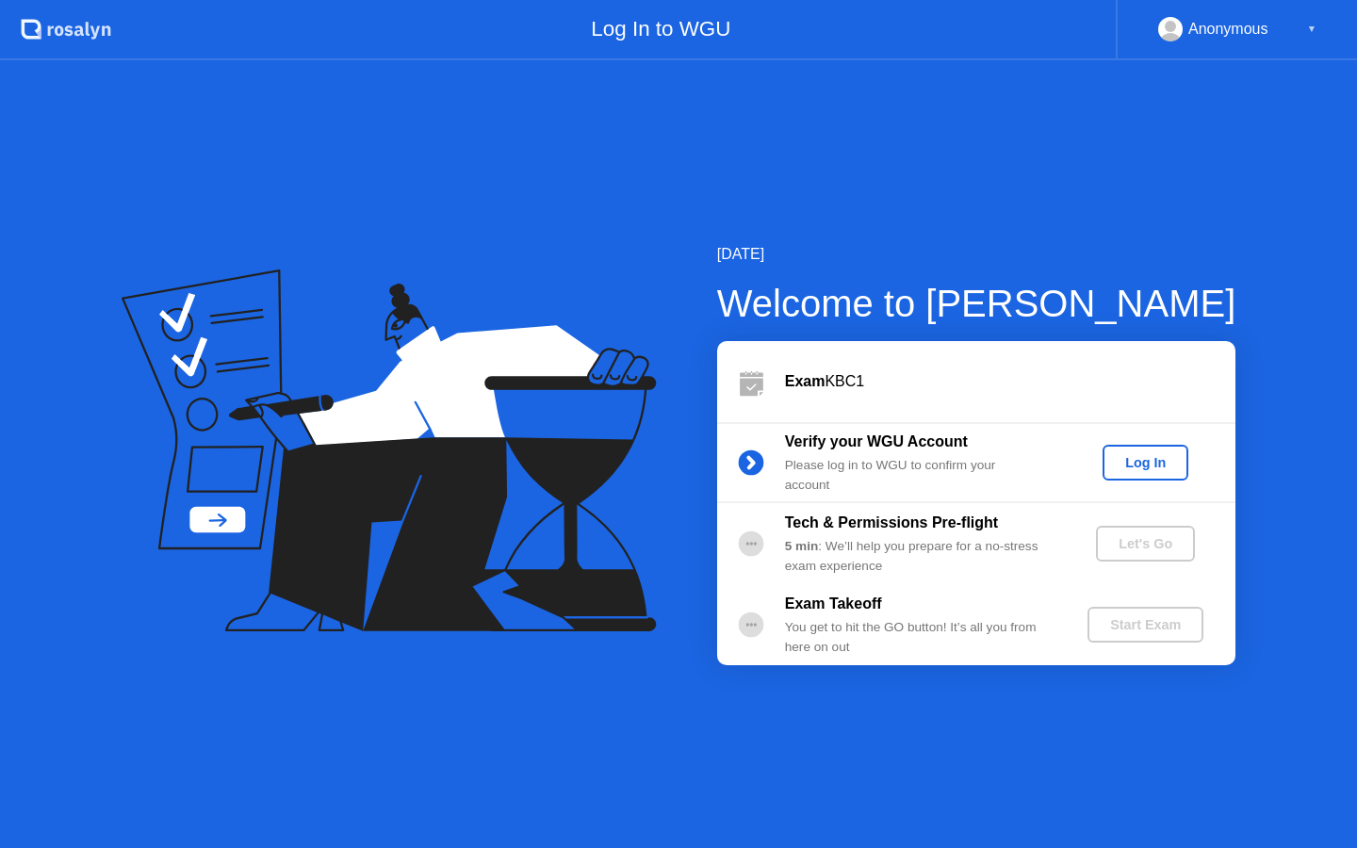
click at [1133, 467] on div "Log In" at bounding box center [1145, 462] width 71 height 15
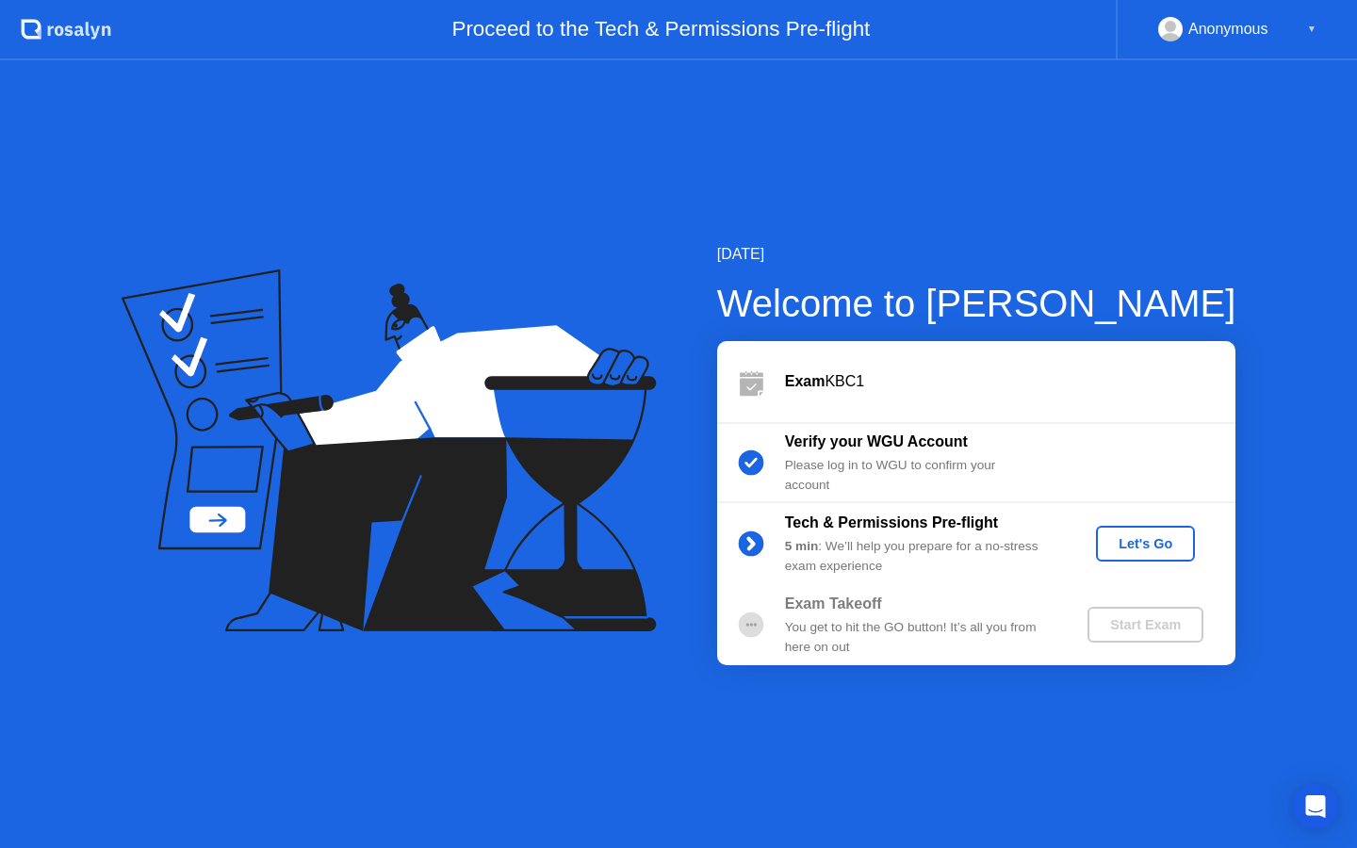
click at [1173, 548] on div "Let's Go" at bounding box center [1146, 543] width 84 height 15
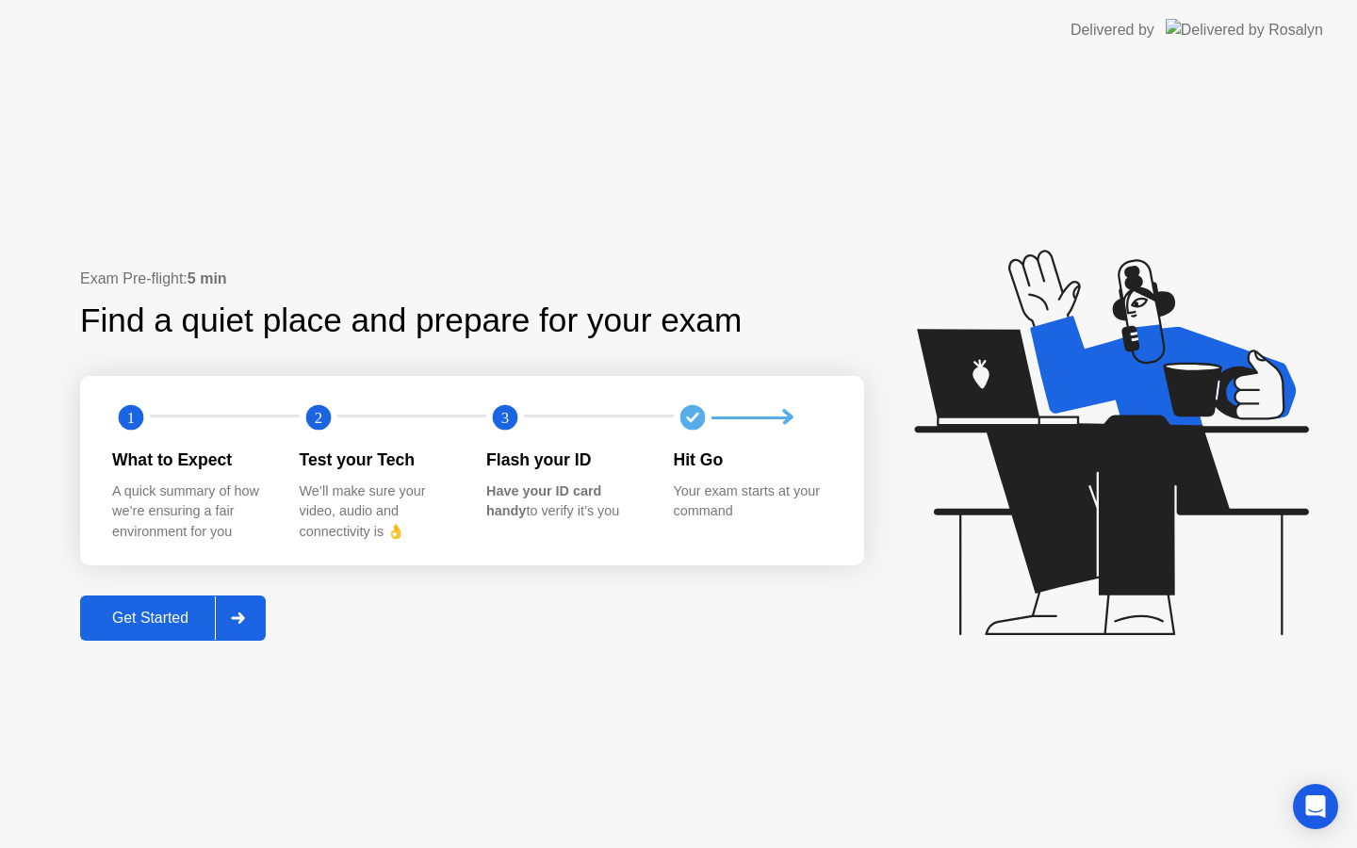
click at [250, 629] on div at bounding box center [237, 618] width 45 height 43
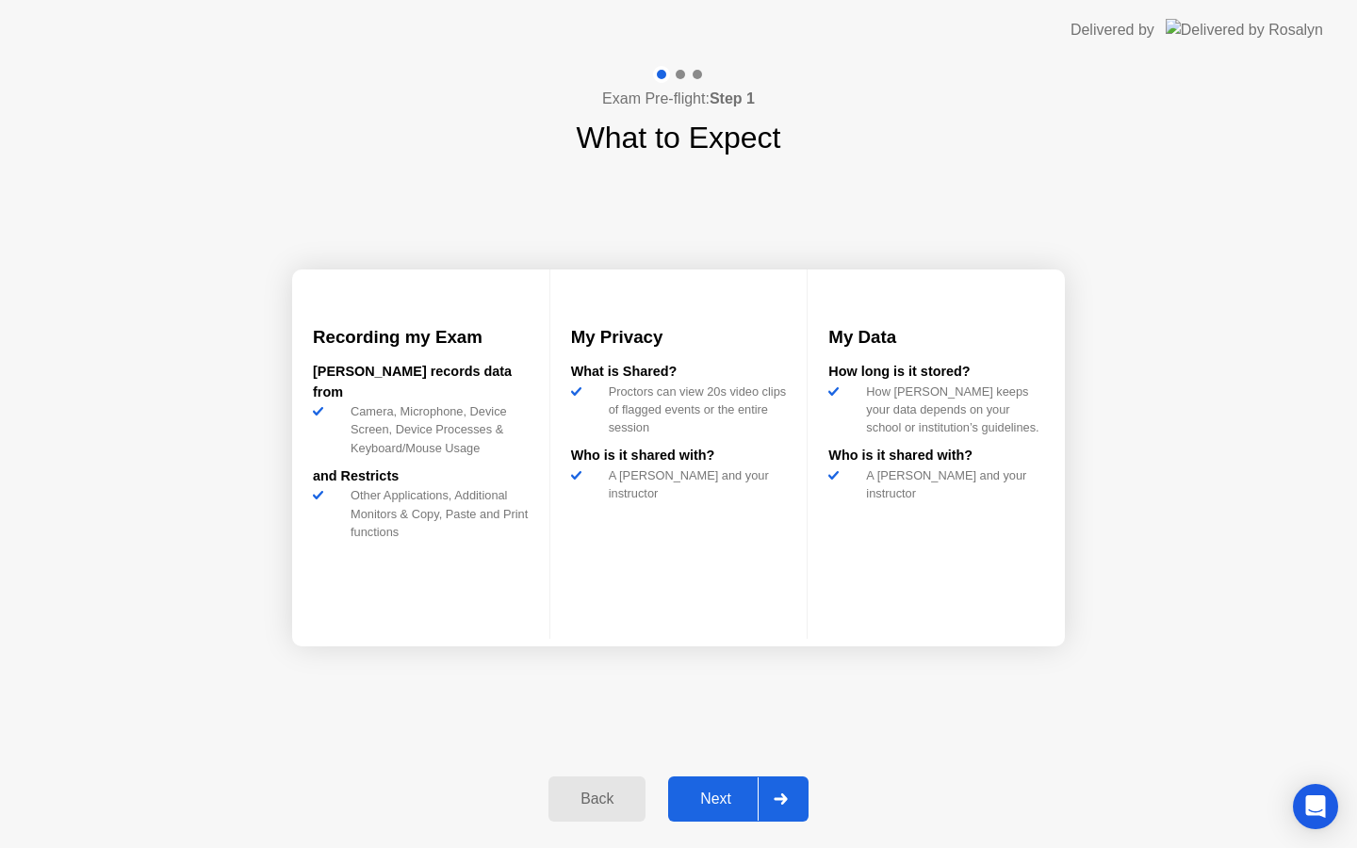
click at [785, 799] on icon at bounding box center [780, 799] width 13 height 11
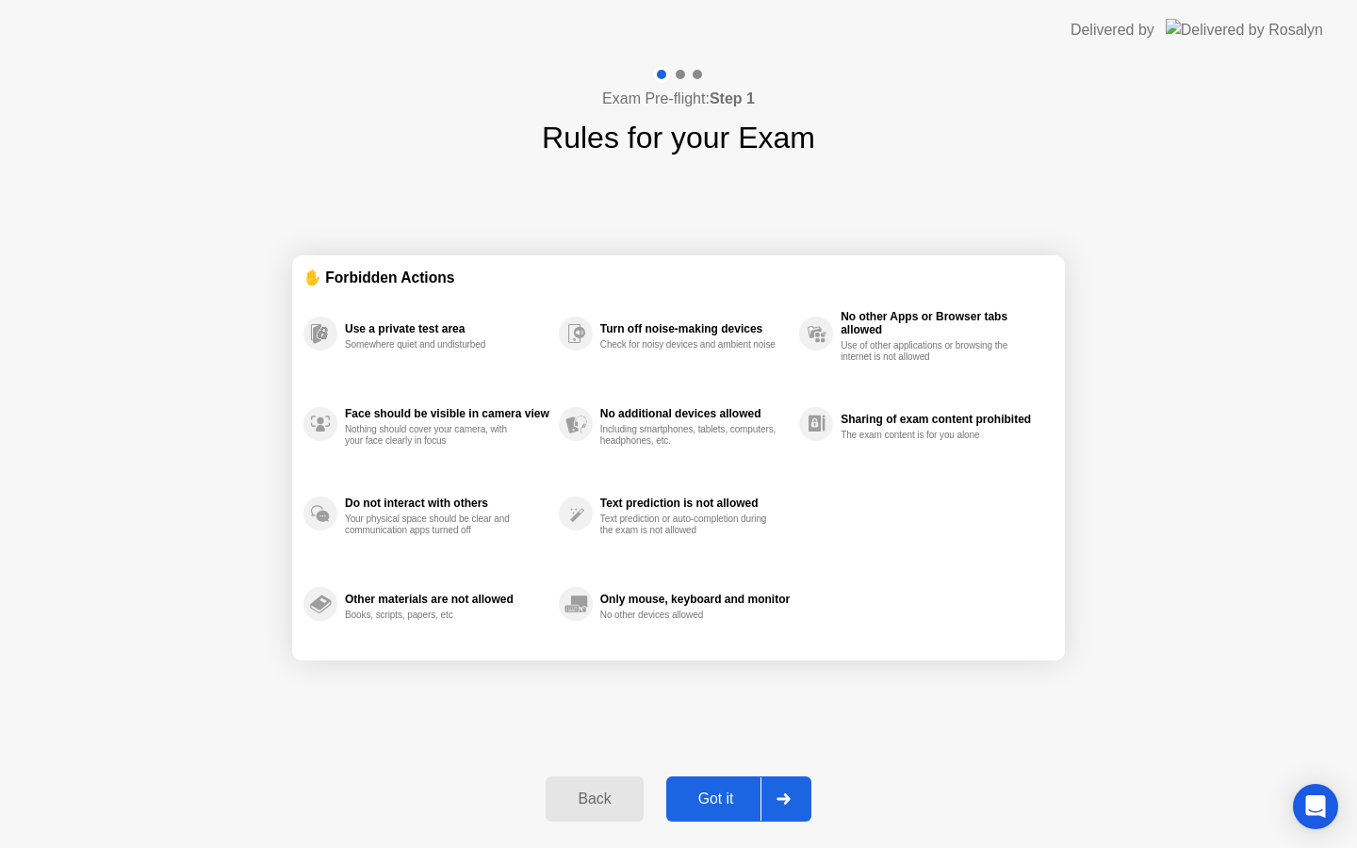
click at [734, 803] on div "Got it" at bounding box center [716, 799] width 89 height 17
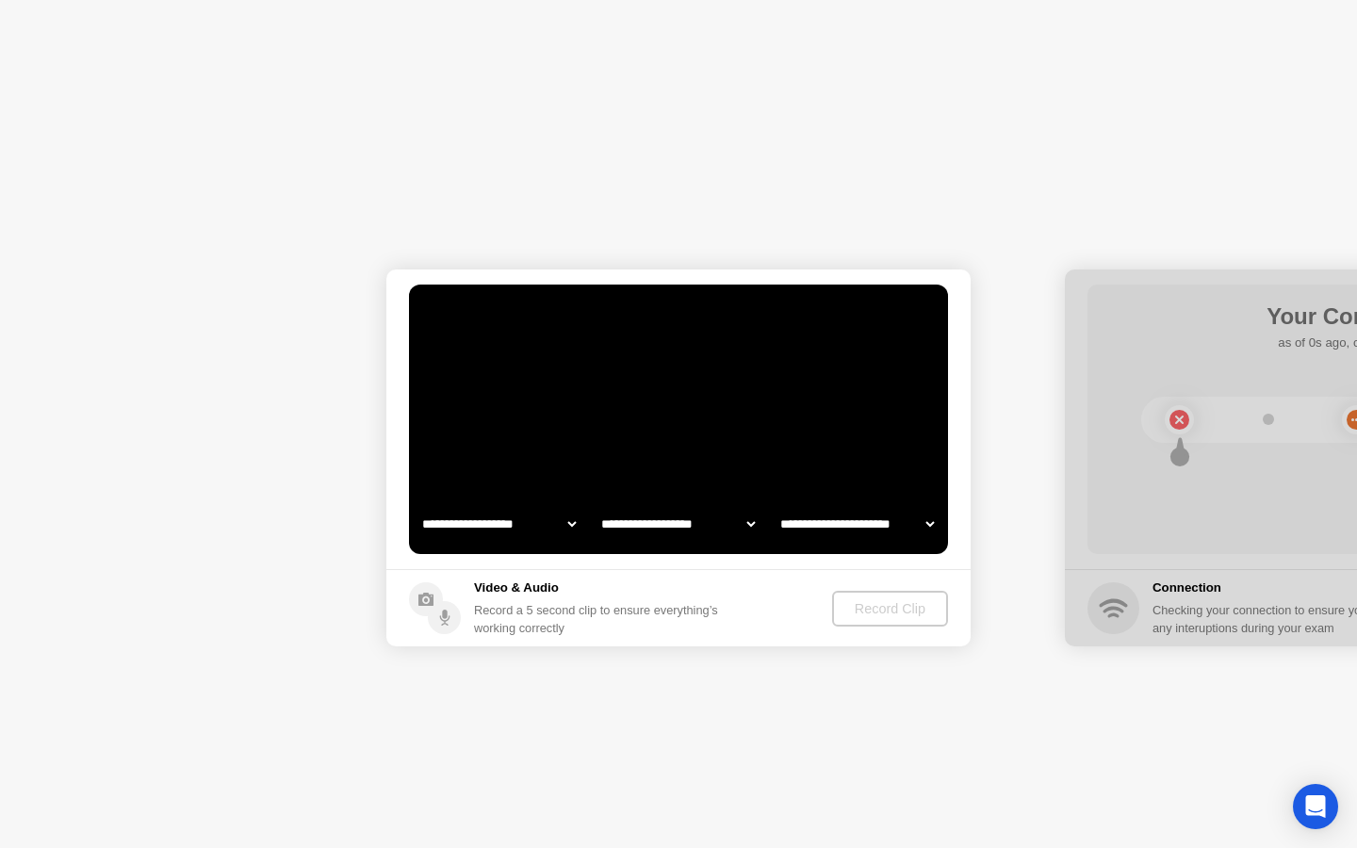
select select "**********"
select select "*******"
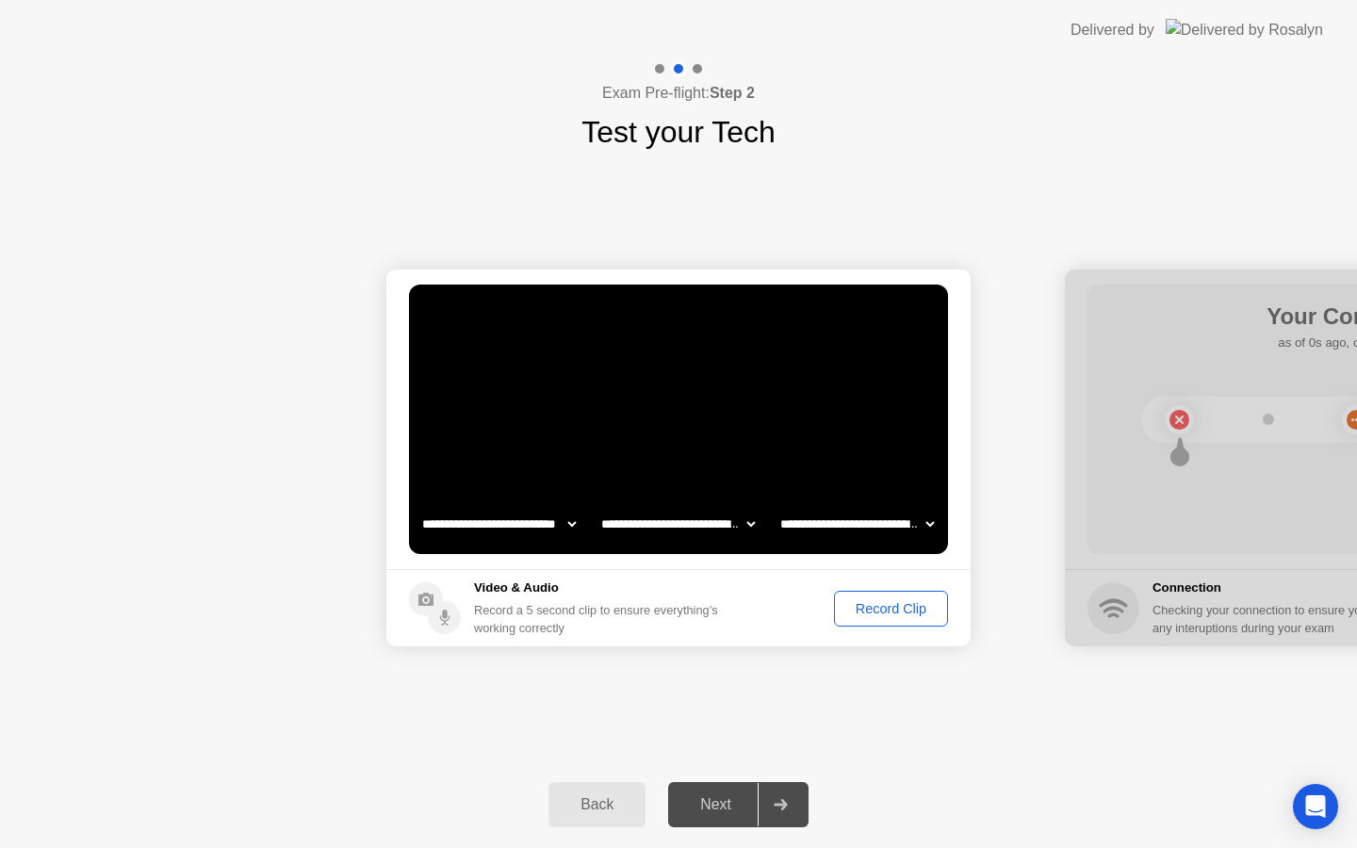
click at [898, 618] on button "Record Clip" at bounding box center [891, 609] width 114 height 36
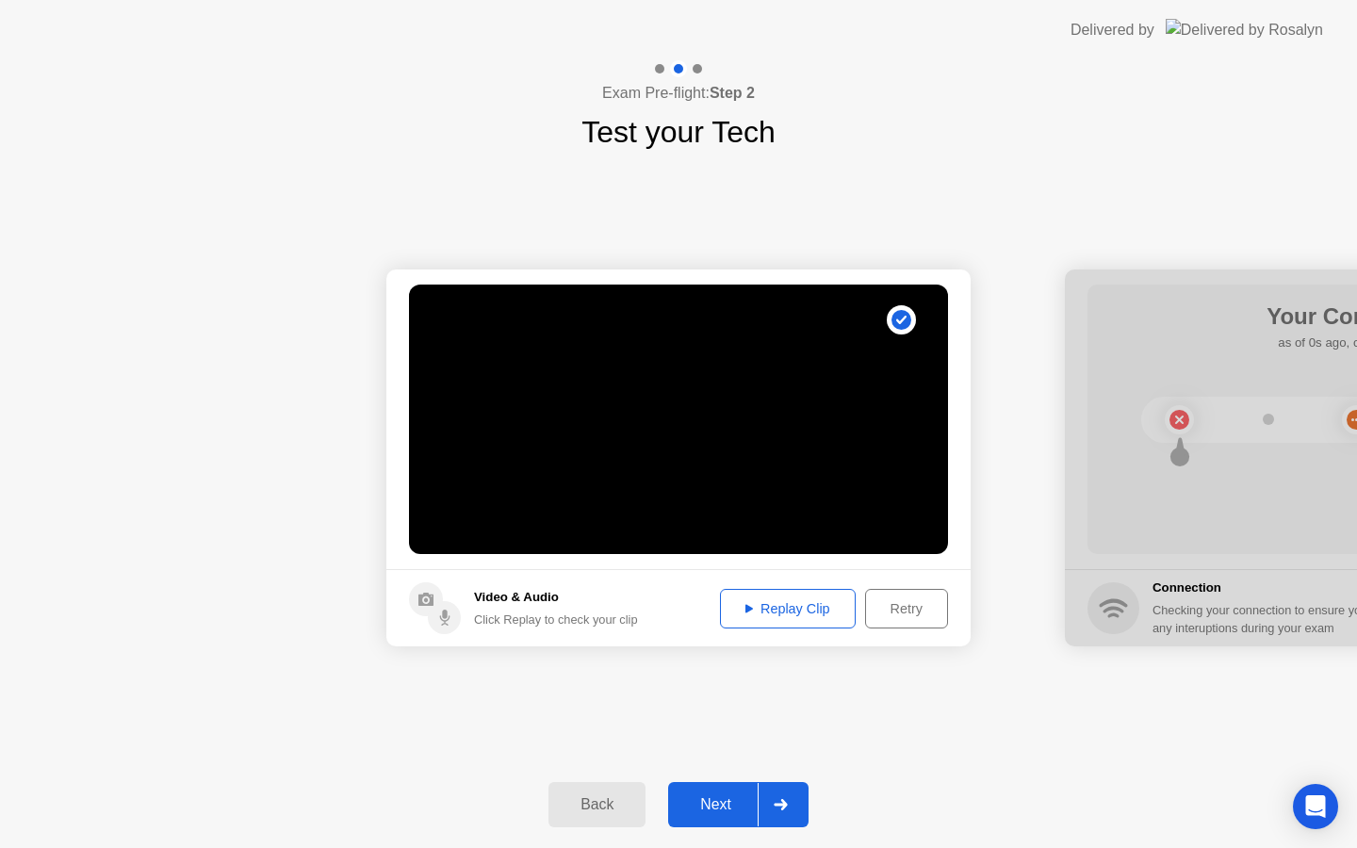
click at [827, 617] on div "Replay Clip" at bounding box center [788, 608] width 123 height 15
click at [728, 812] on div "Next" at bounding box center [716, 805] width 84 height 17
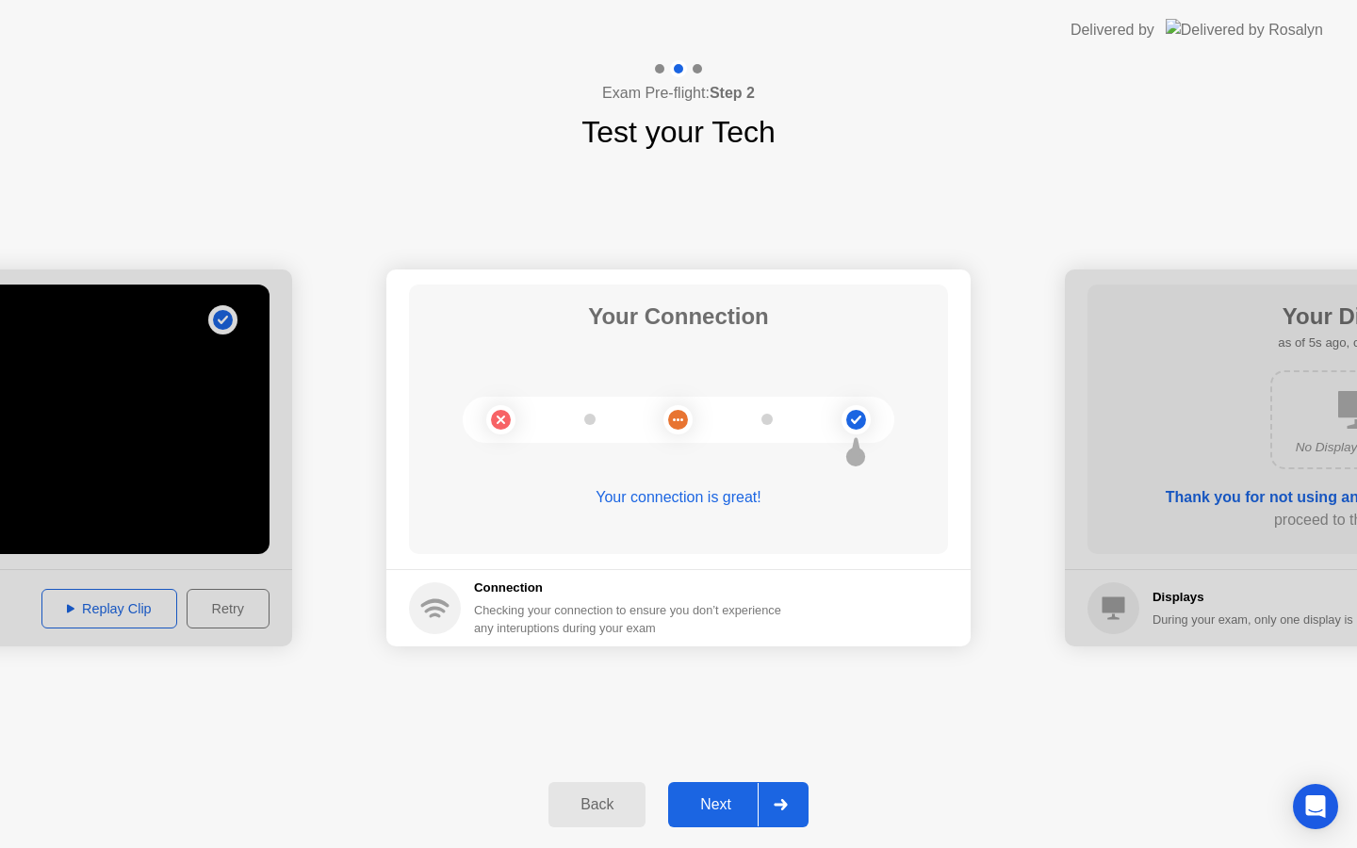
click at [734, 797] on div "Next" at bounding box center [716, 805] width 84 height 17
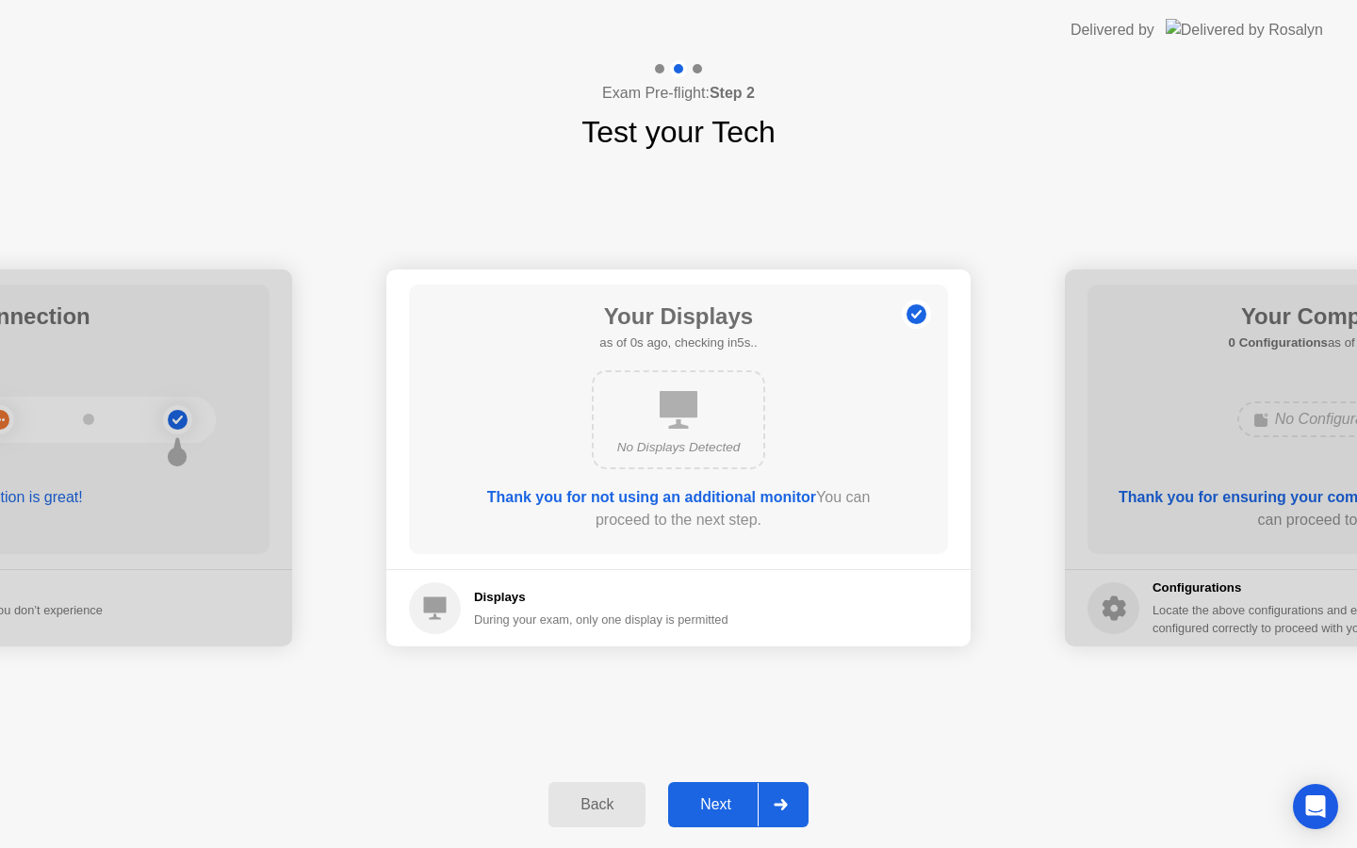
click at [743, 812] on div "Next" at bounding box center [716, 805] width 84 height 17
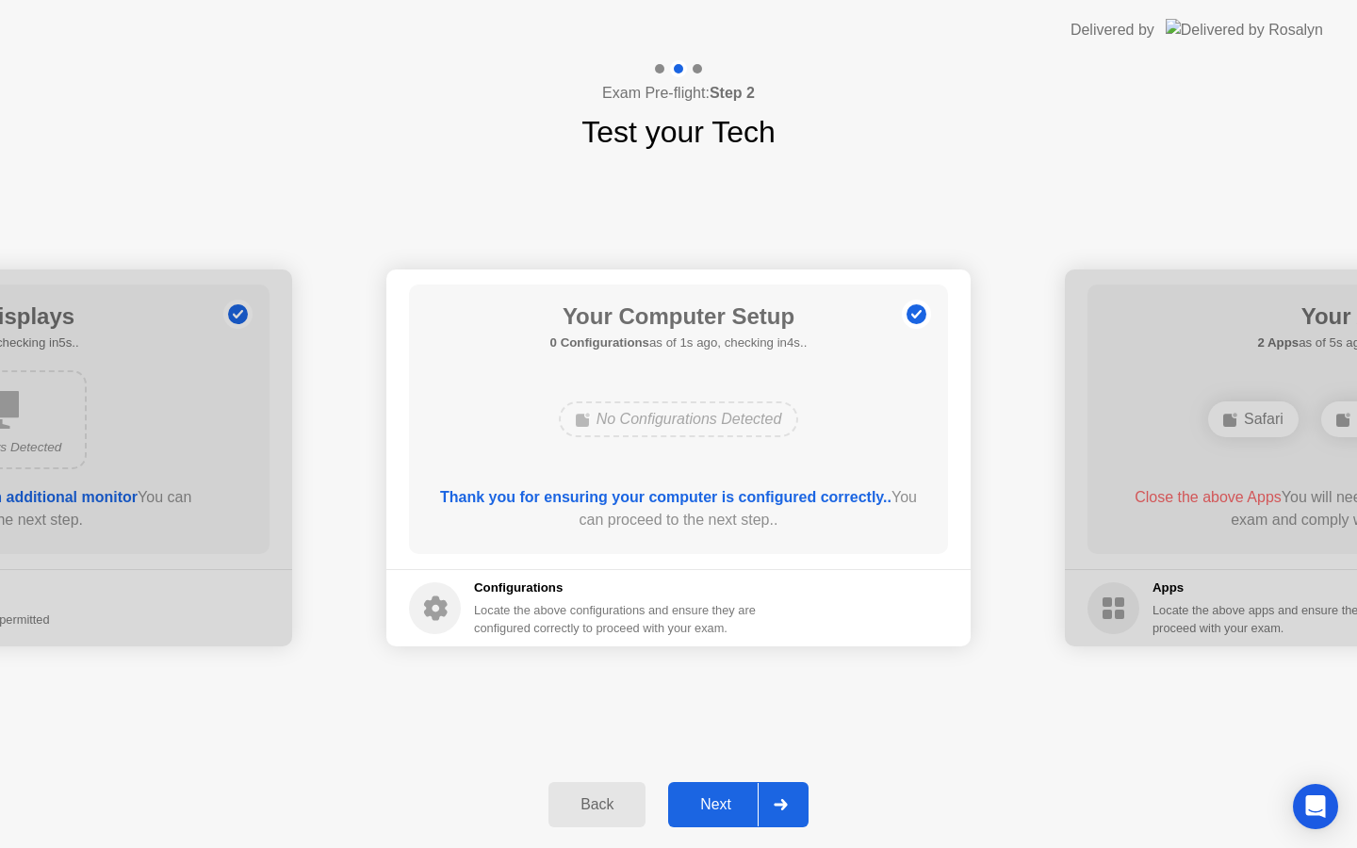
click at [738, 802] on div "Next" at bounding box center [716, 805] width 84 height 17
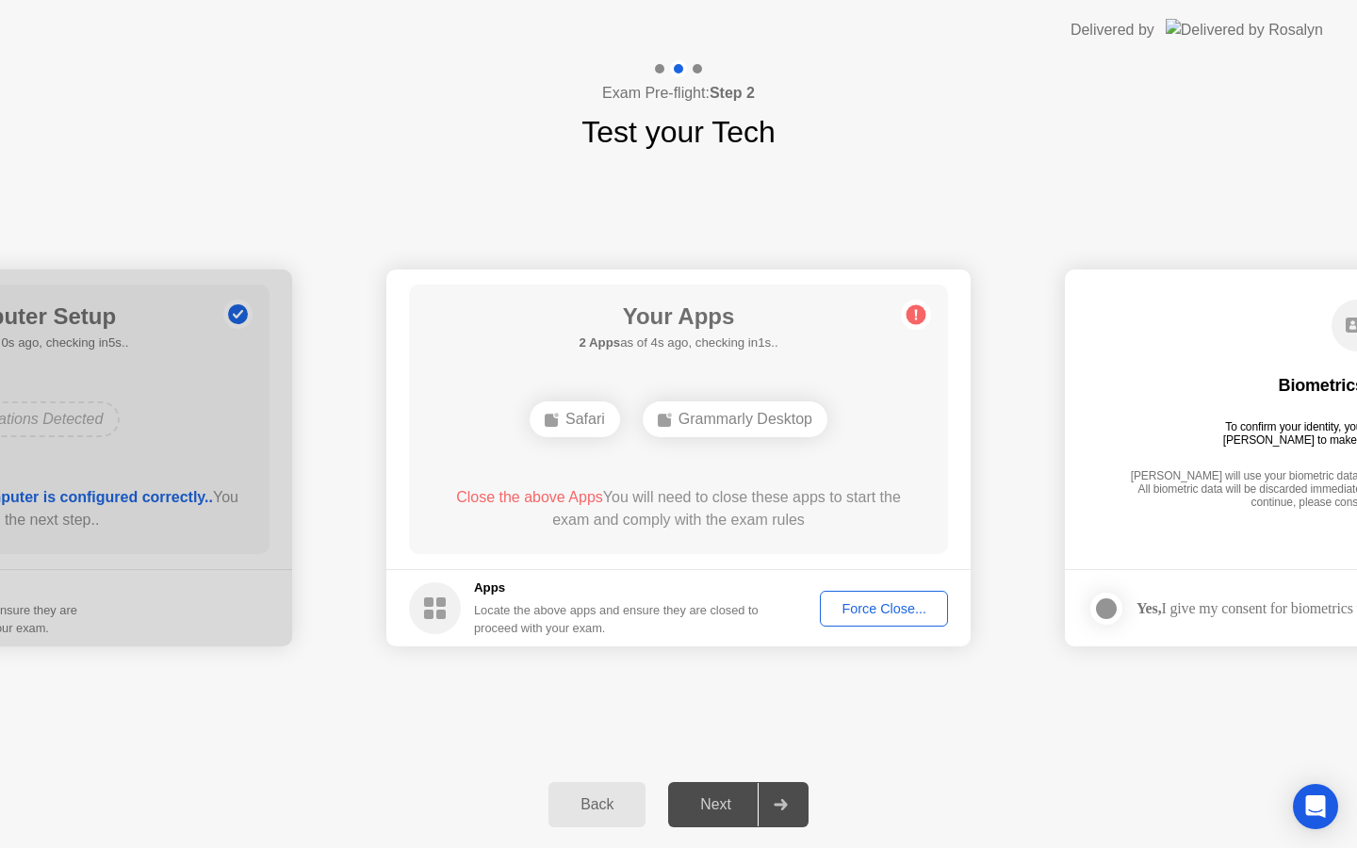
click at [902, 601] on div "Force Close..." at bounding box center [884, 608] width 115 height 15
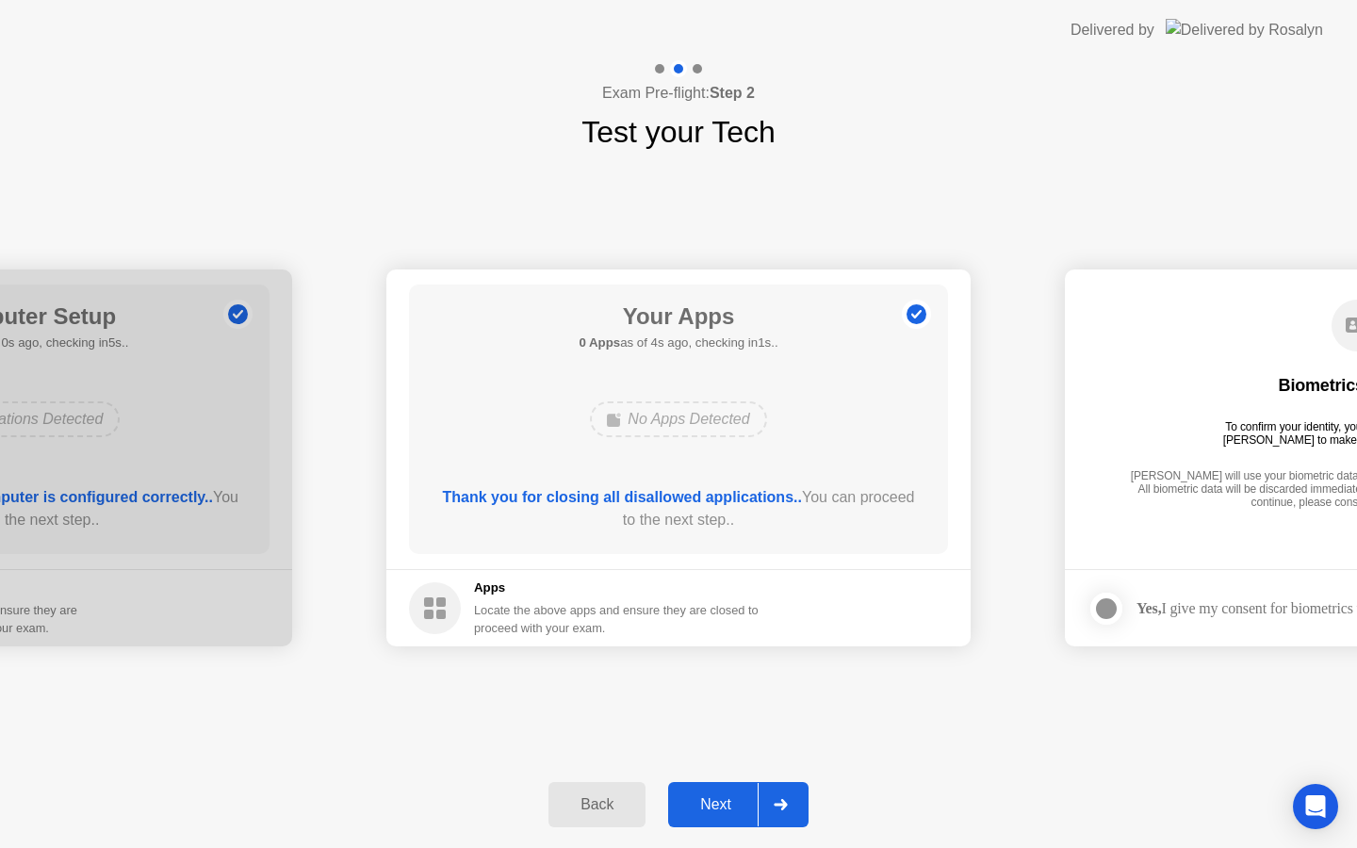
click at [732, 809] on div "Next" at bounding box center [716, 805] width 84 height 17
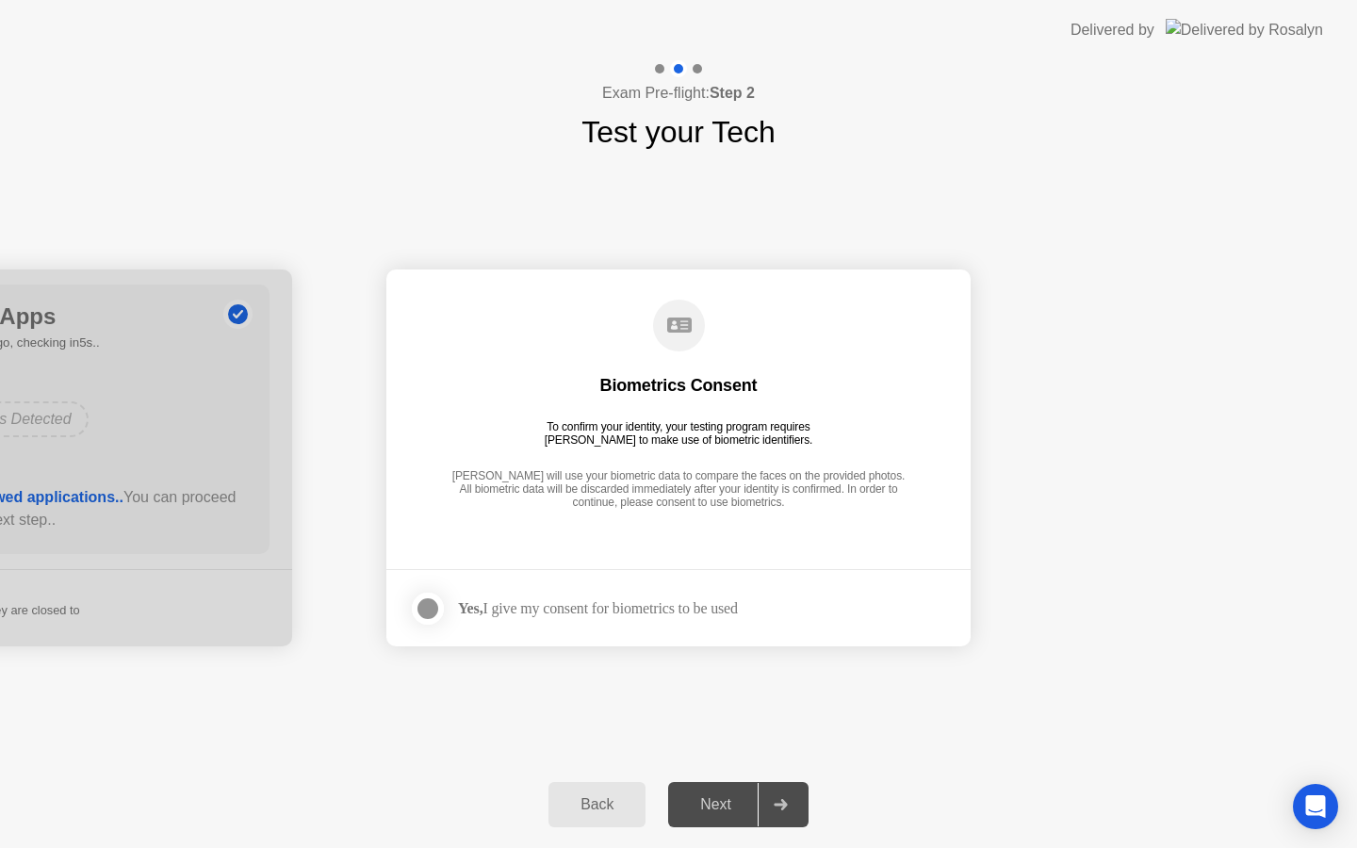
click at [426, 612] on div at bounding box center [428, 609] width 23 height 23
click at [722, 807] on div "Next" at bounding box center [716, 805] width 84 height 17
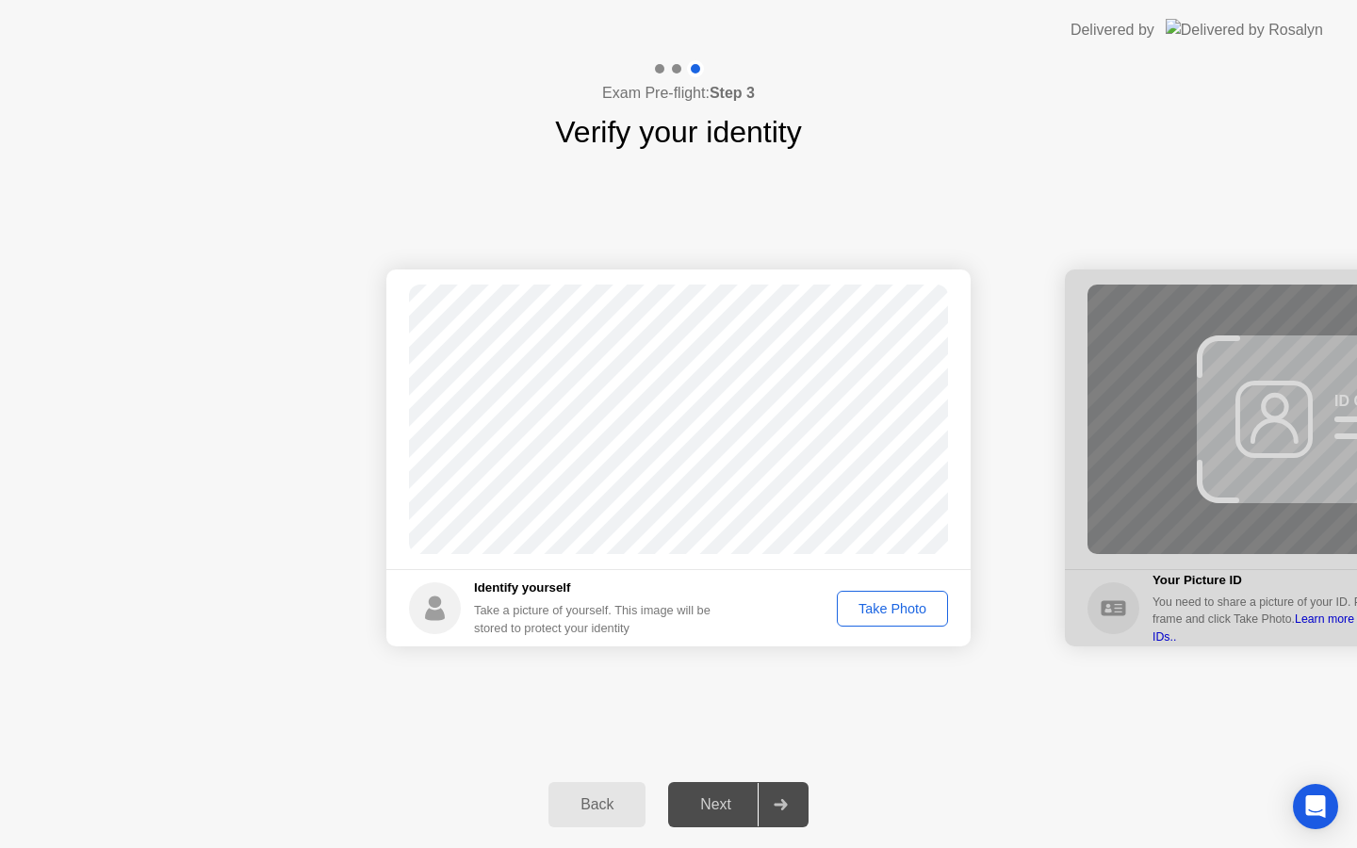
click at [881, 615] on div "Take Photo" at bounding box center [893, 608] width 98 height 15
click at [714, 814] on div "Next" at bounding box center [716, 805] width 84 height 17
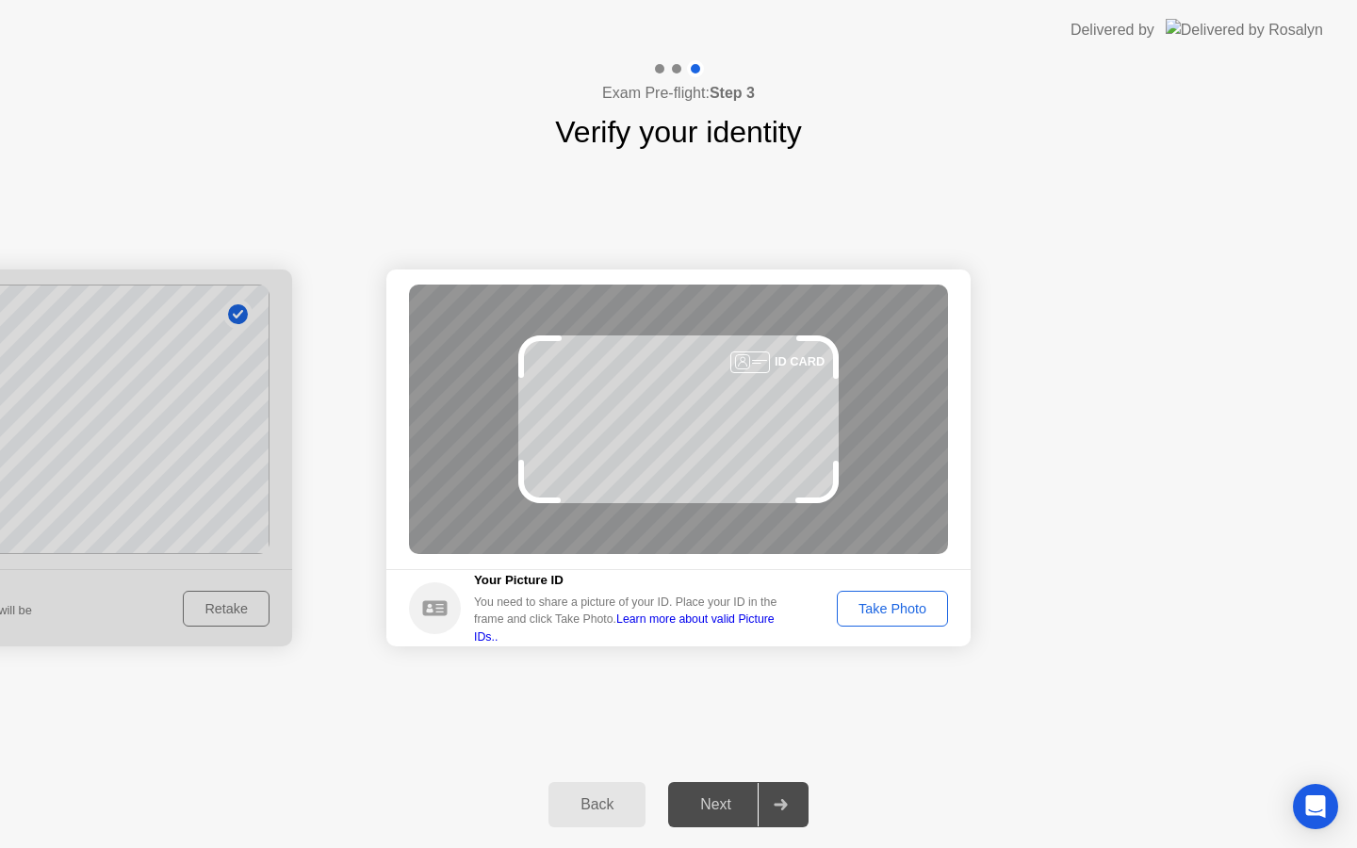
click at [913, 605] on div "Take Photo" at bounding box center [893, 608] width 98 height 15
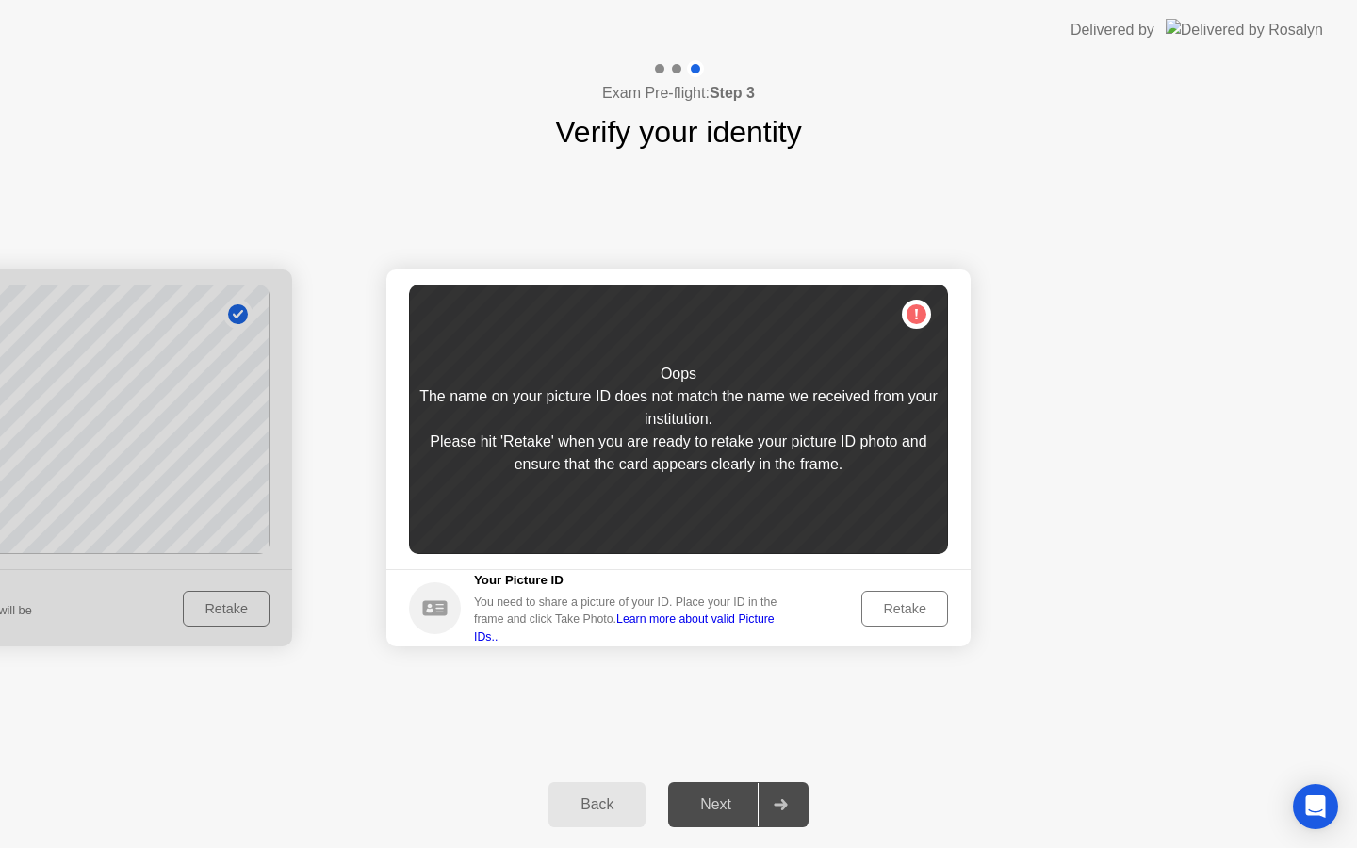
click at [900, 609] on div "Retake" at bounding box center [905, 608] width 74 height 15
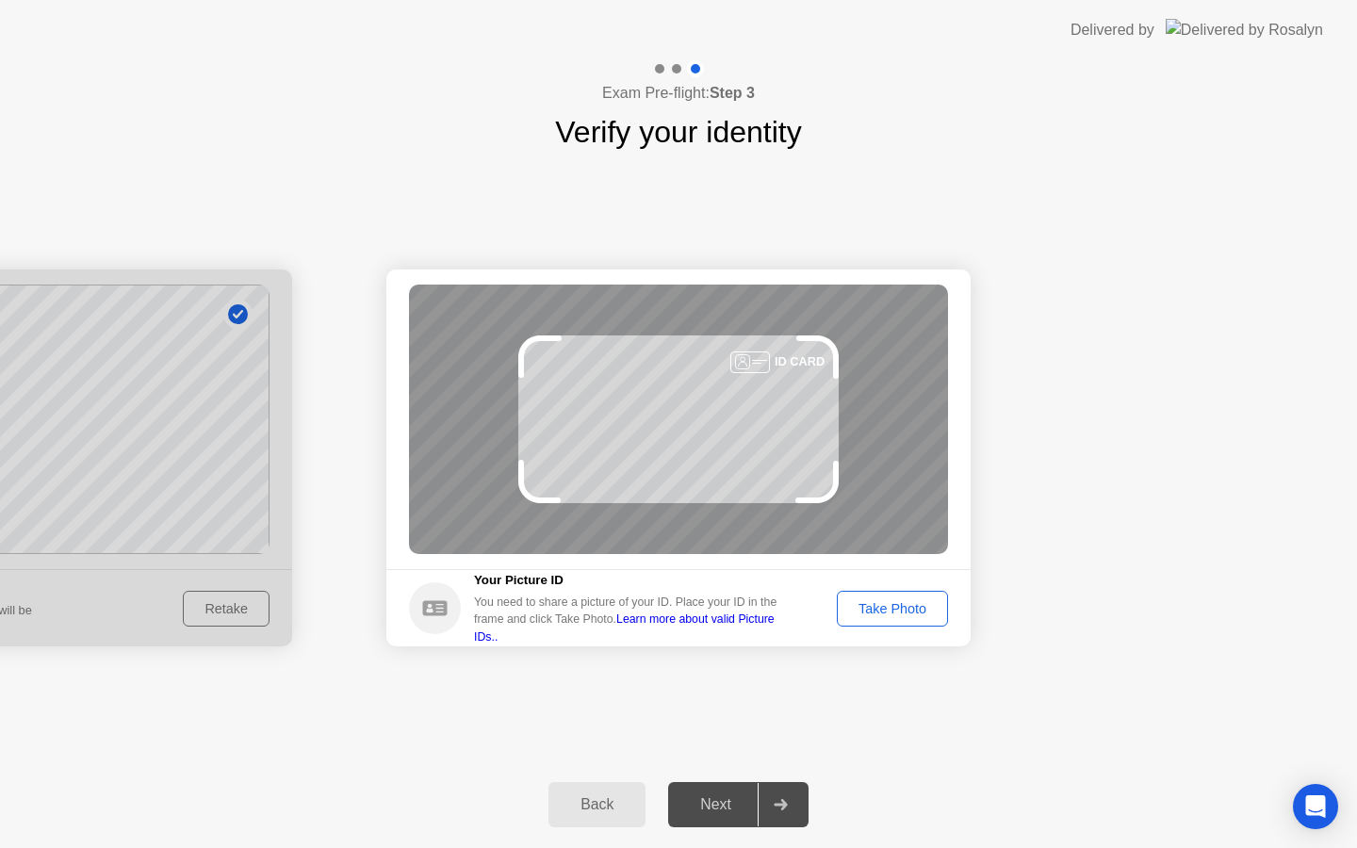
click at [859, 620] on button "Take Photo" at bounding box center [892, 609] width 111 height 36
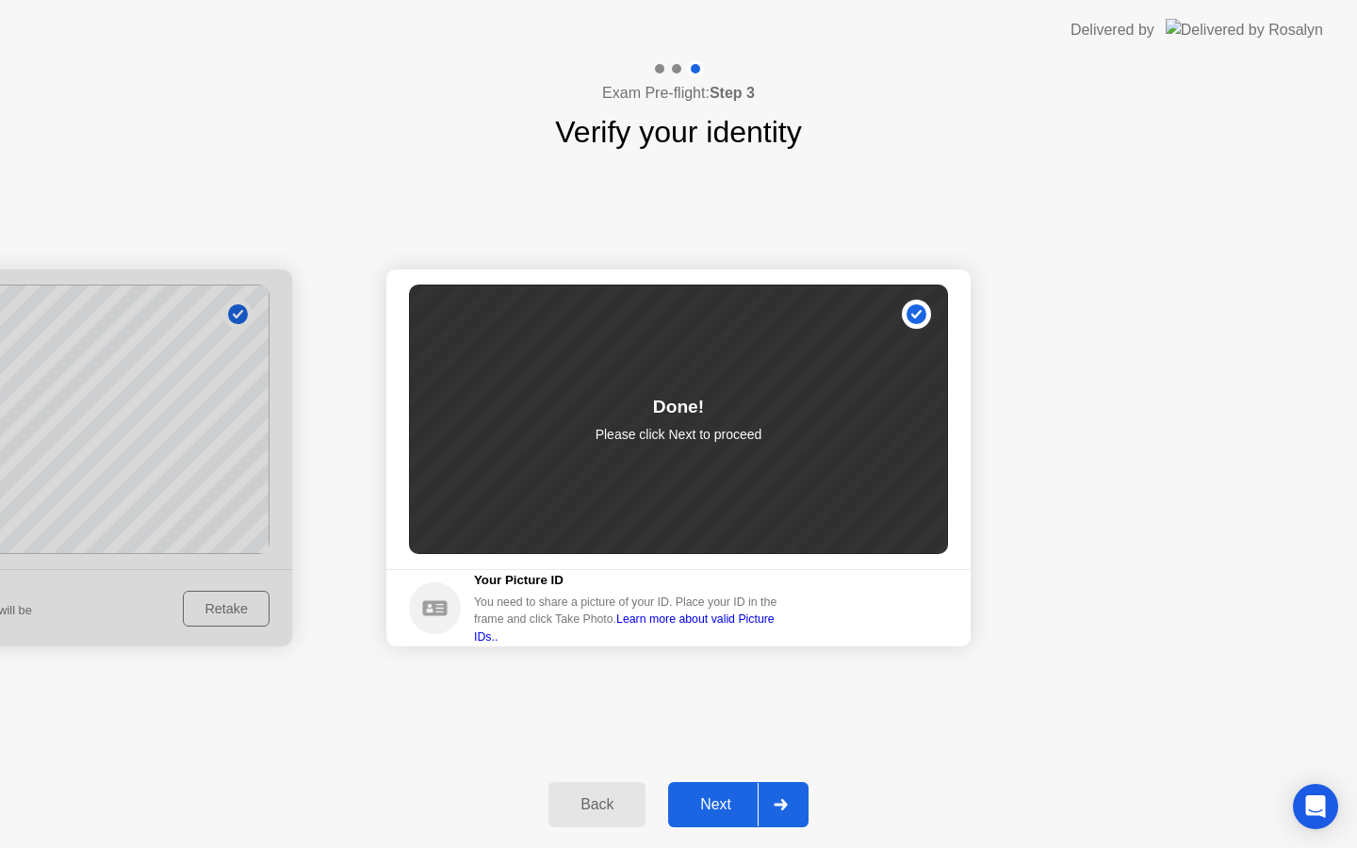
click at [704, 808] on div "Next" at bounding box center [716, 805] width 84 height 17
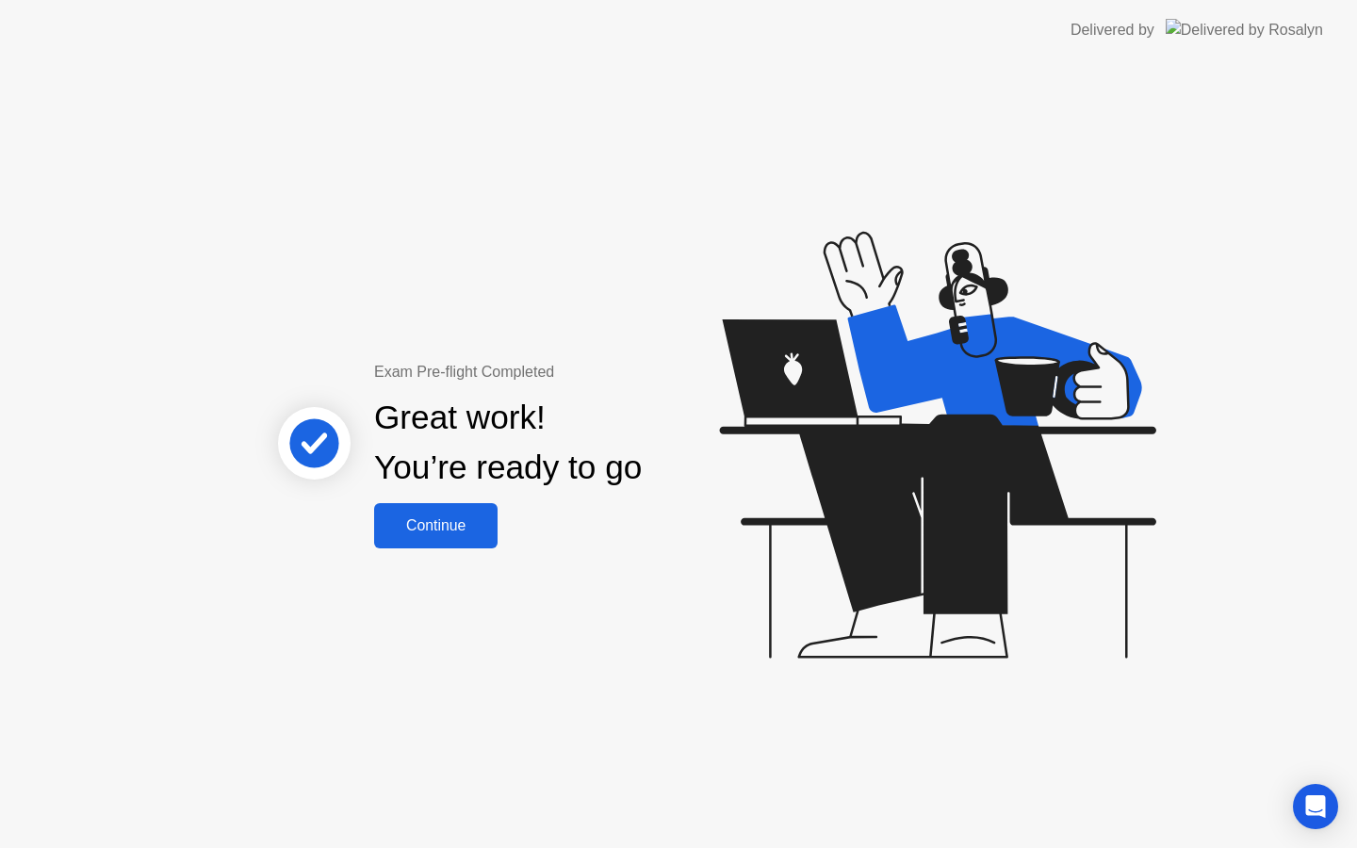
click at [440, 531] on div "Continue" at bounding box center [436, 526] width 112 height 17
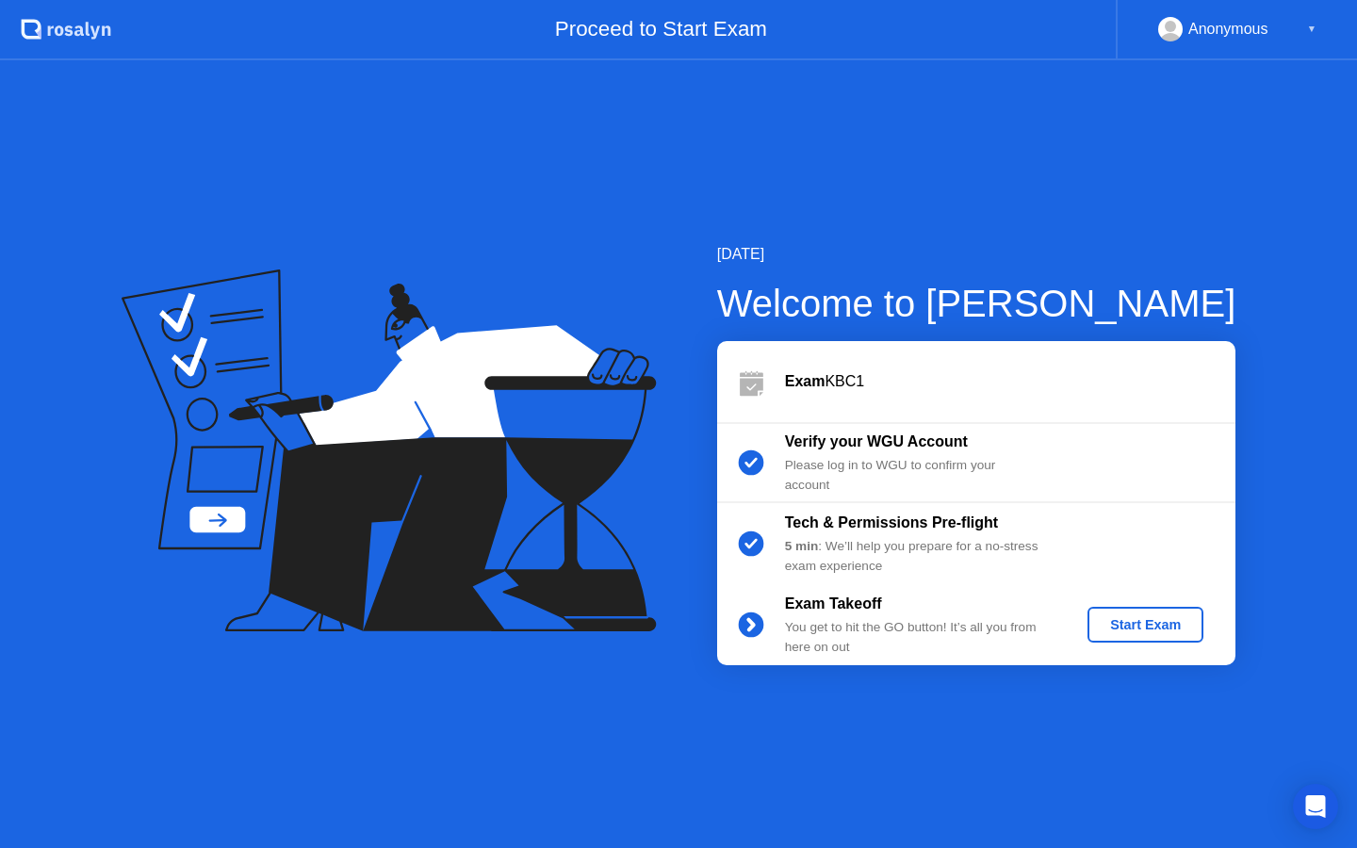
click at [1144, 622] on div "Start Exam" at bounding box center [1145, 624] width 101 height 15
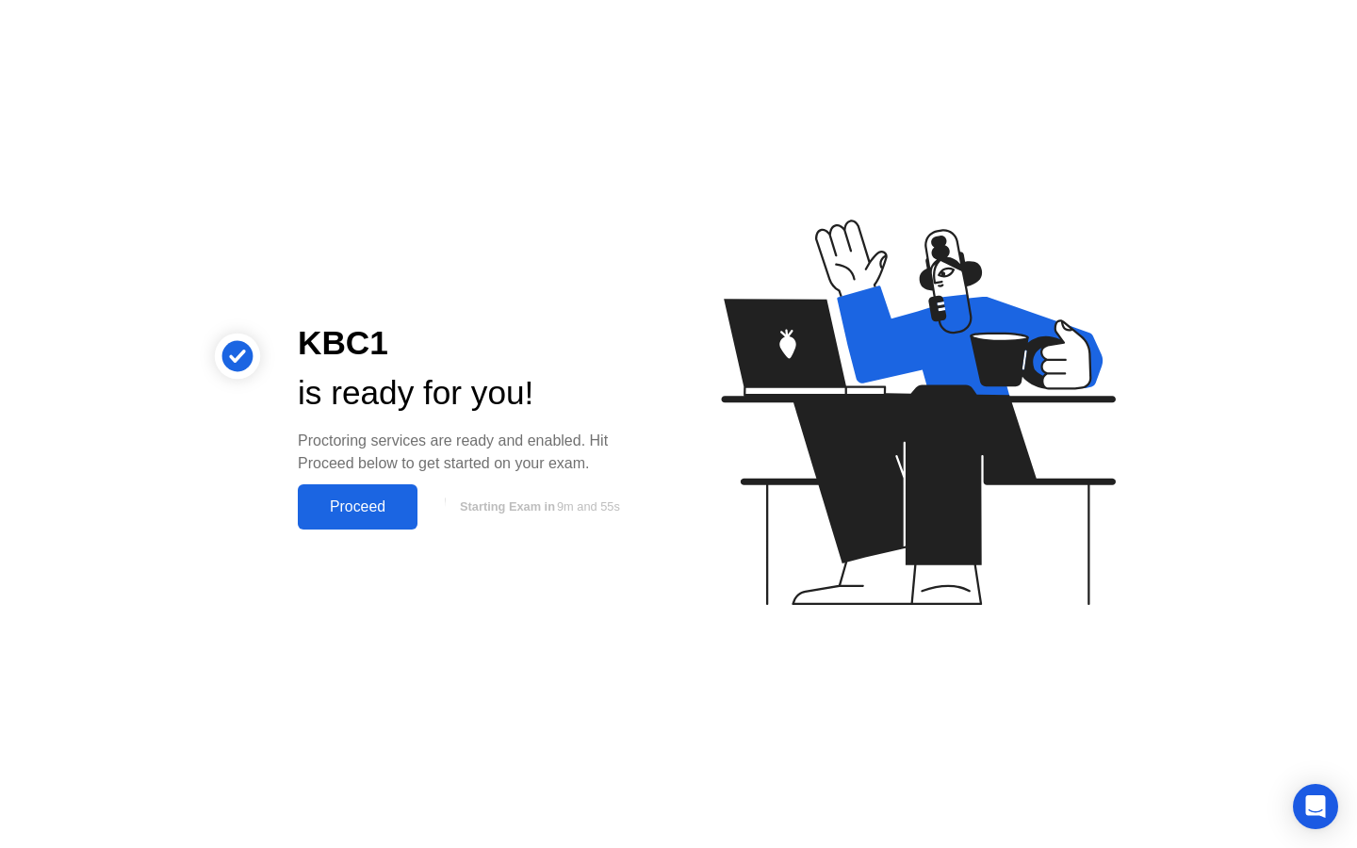
click at [371, 516] on div "Proceed" at bounding box center [358, 507] width 108 height 17
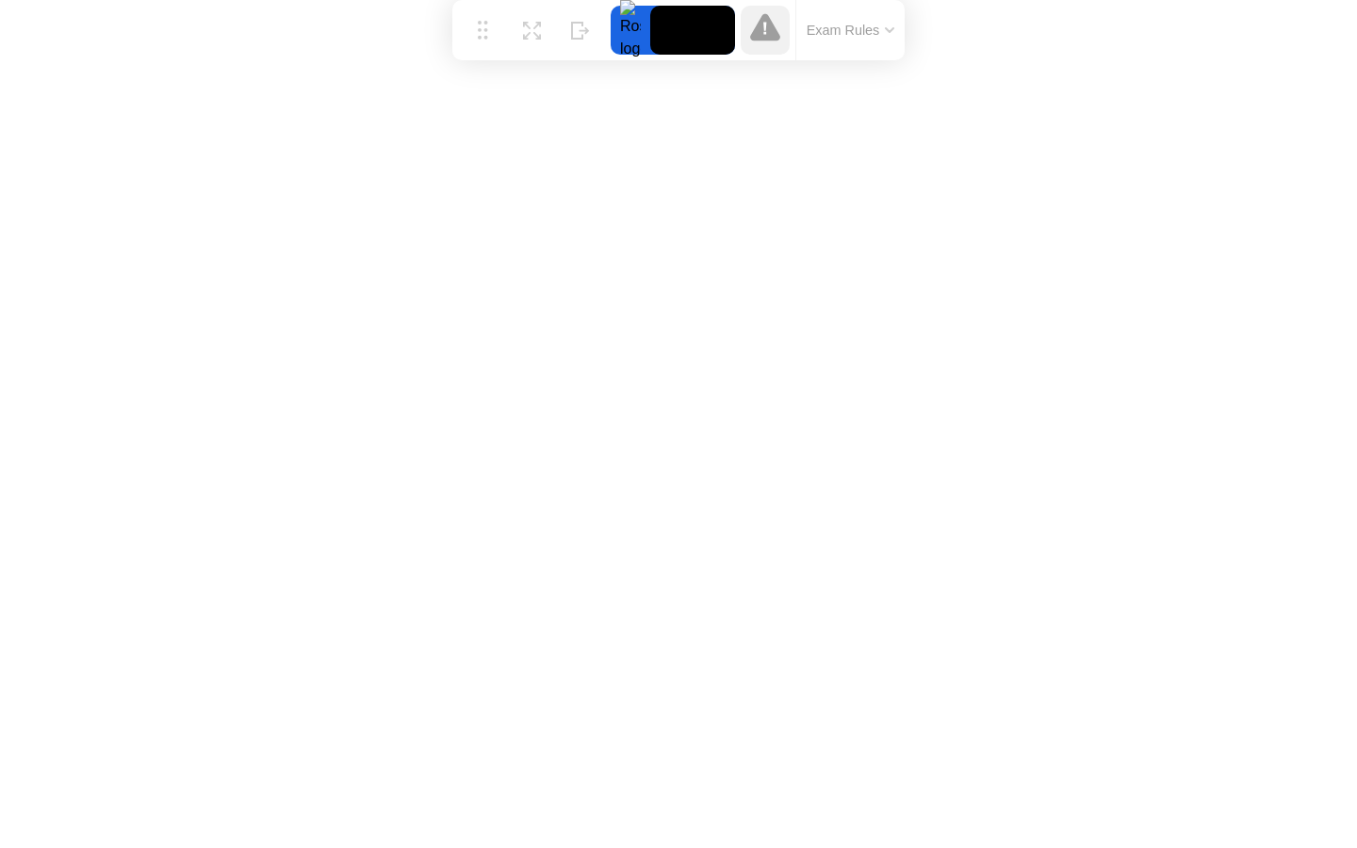
click at [889, 25] on button "Exam Rules" at bounding box center [851, 30] width 100 height 17
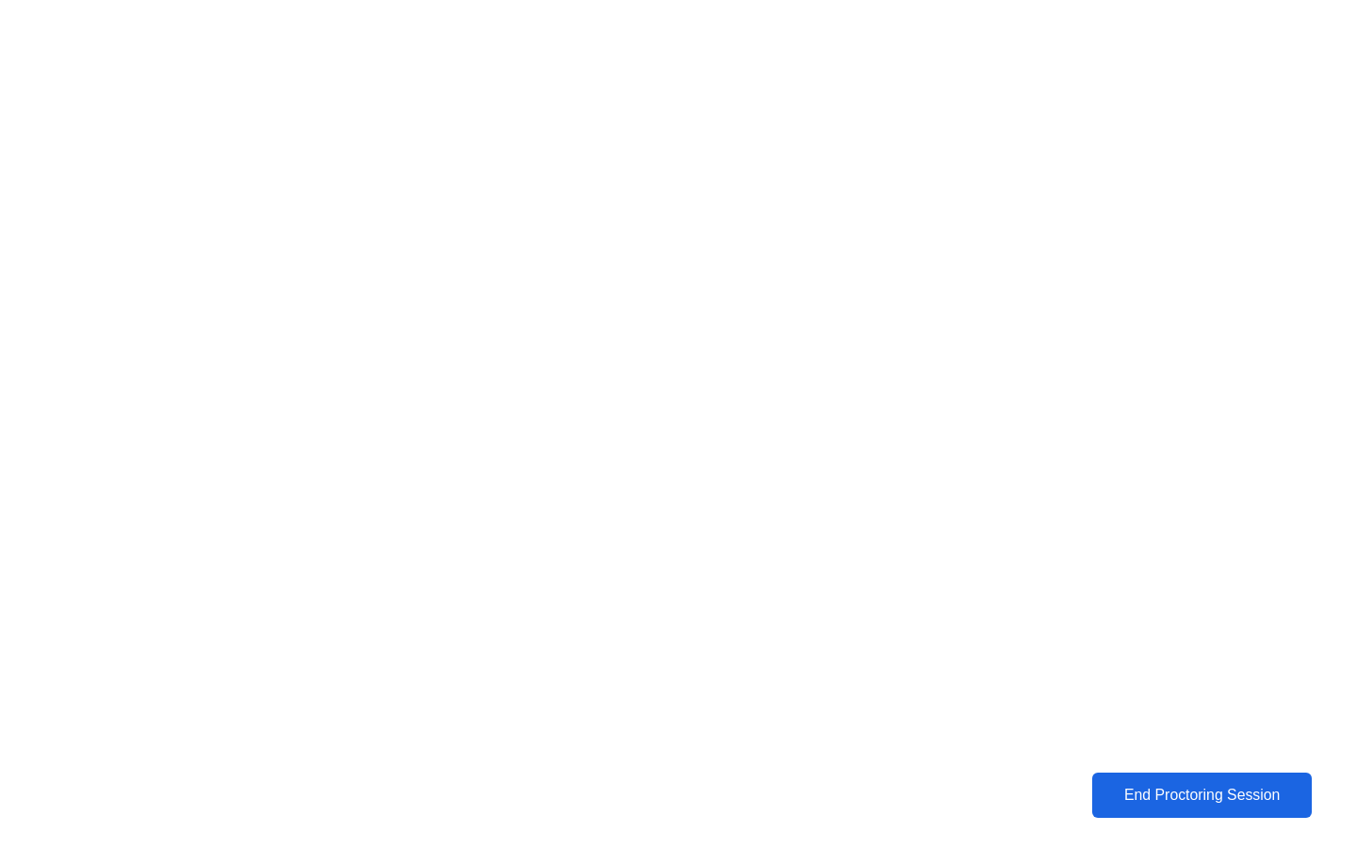
click at [1141, 802] on div "End Proctoring Session" at bounding box center [1202, 795] width 209 height 17
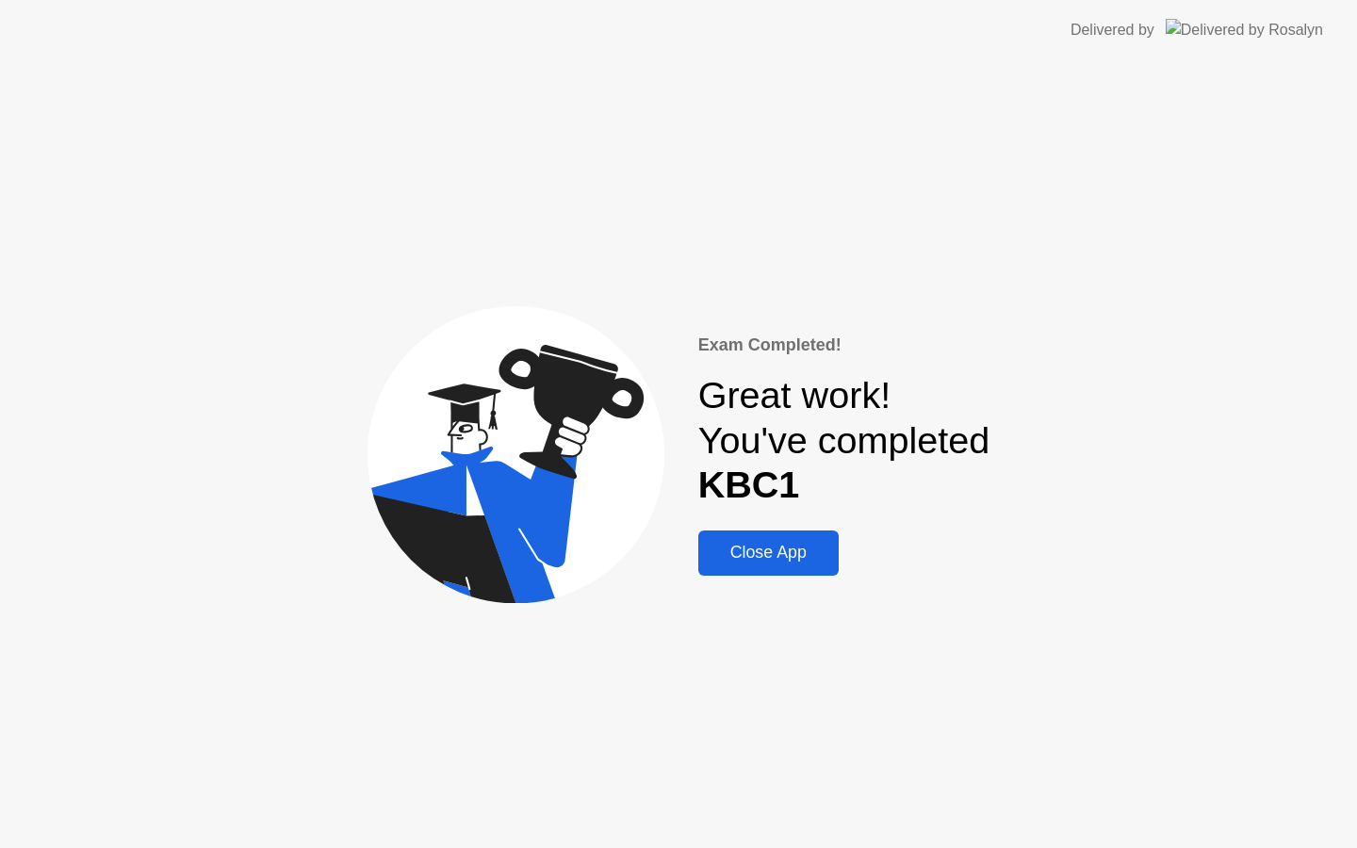
click at [770, 551] on div "Close App" at bounding box center [768, 553] width 129 height 20
